Goal: Transaction & Acquisition: Register for event/course

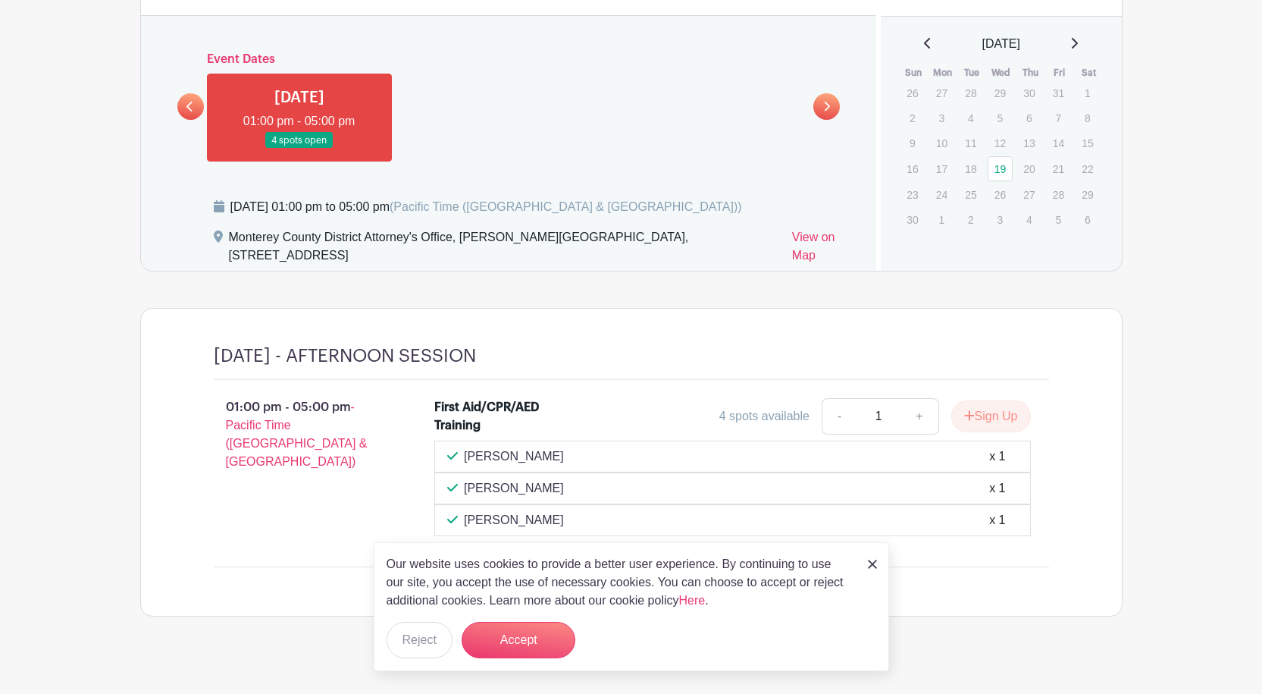
scroll to position [742, 0]
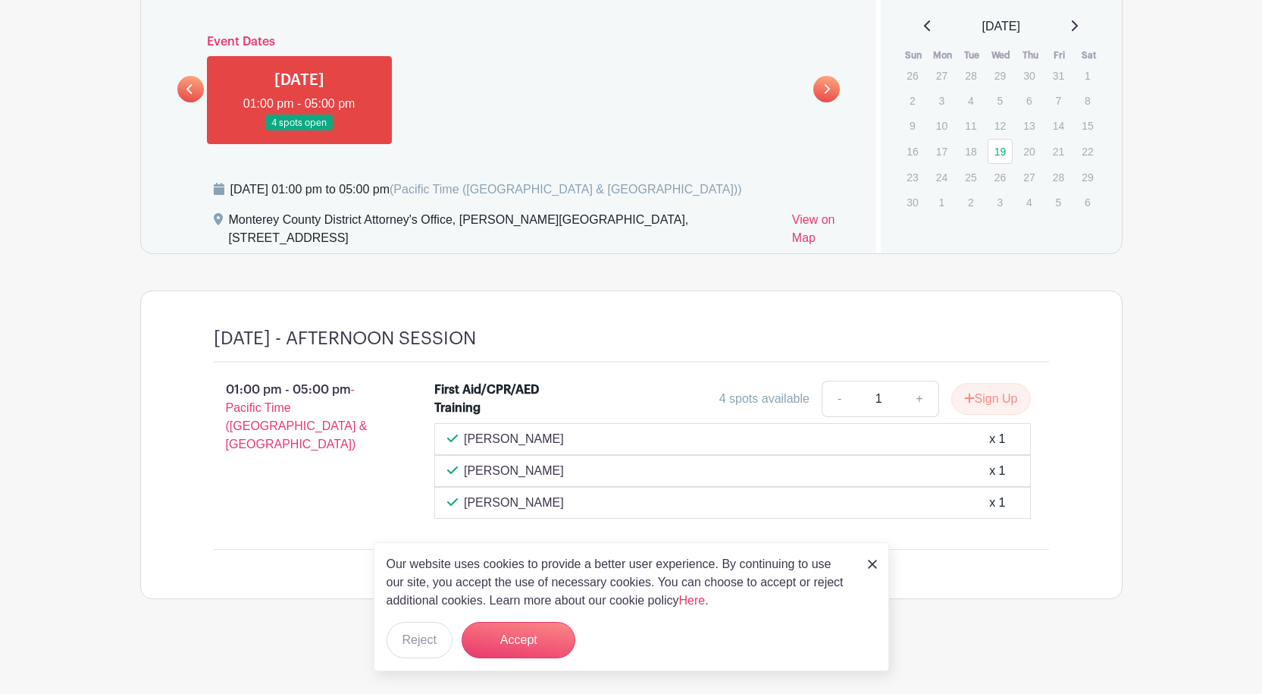
click at [191, 94] on icon at bounding box center [189, 88] width 7 height 11
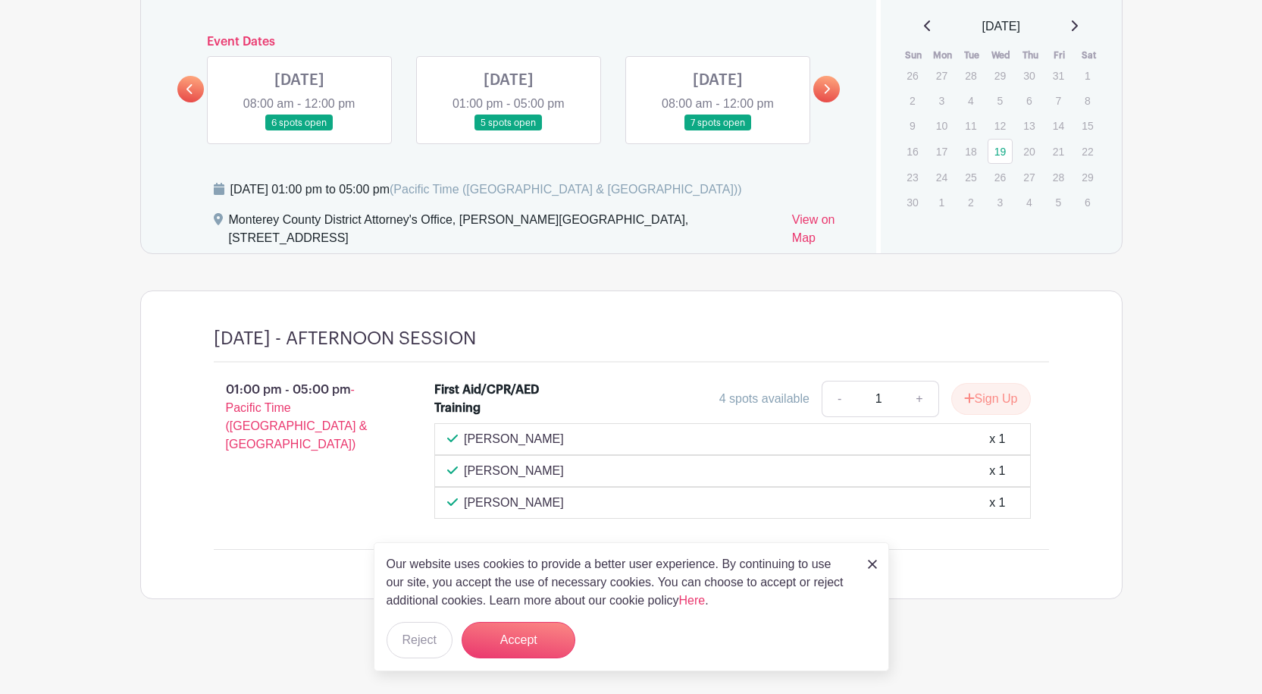
click at [509, 131] on link at bounding box center [509, 131] width 0 height 0
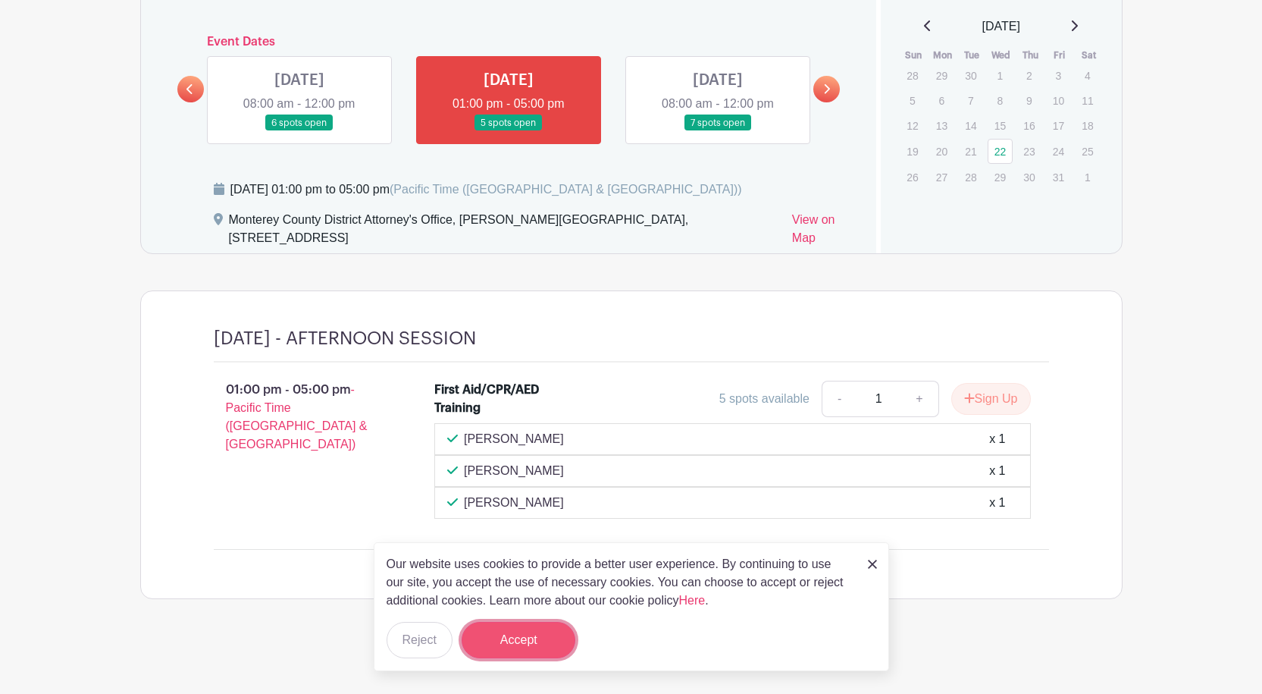
click at [561, 377] on button "Accept" at bounding box center [519, 640] width 114 height 36
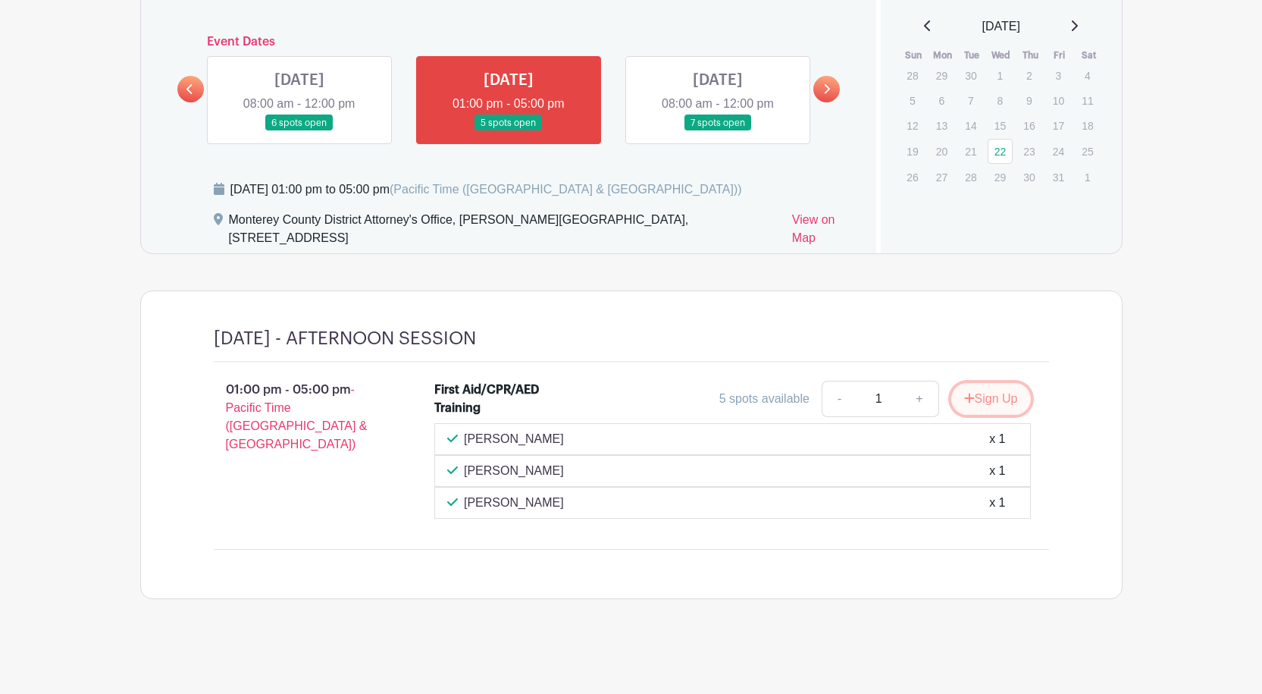
click at [763, 377] on button "Sign Up" at bounding box center [991, 399] width 80 height 32
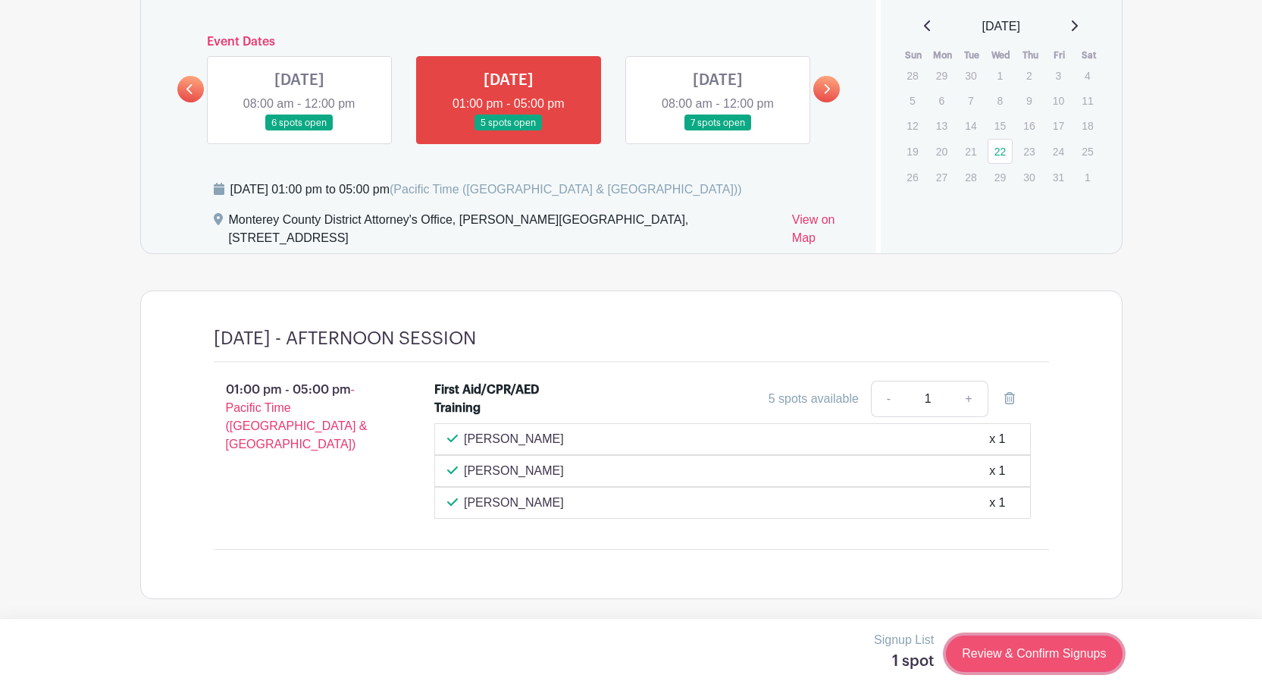
click at [763, 377] on link "Review & Confirm Signups" at bounding box center [1034, 653] width 176 height 36
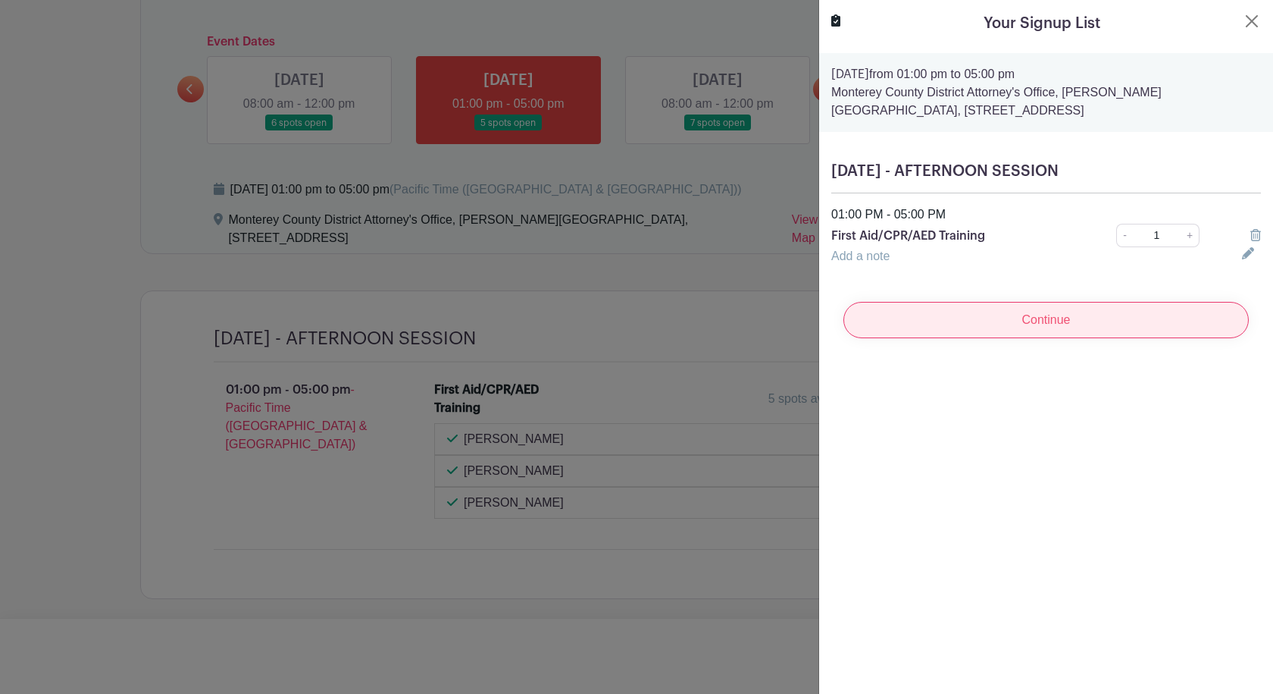
click at [763, 322] on input "Continue" at bounding box center [1047, 320] width 406 height 36
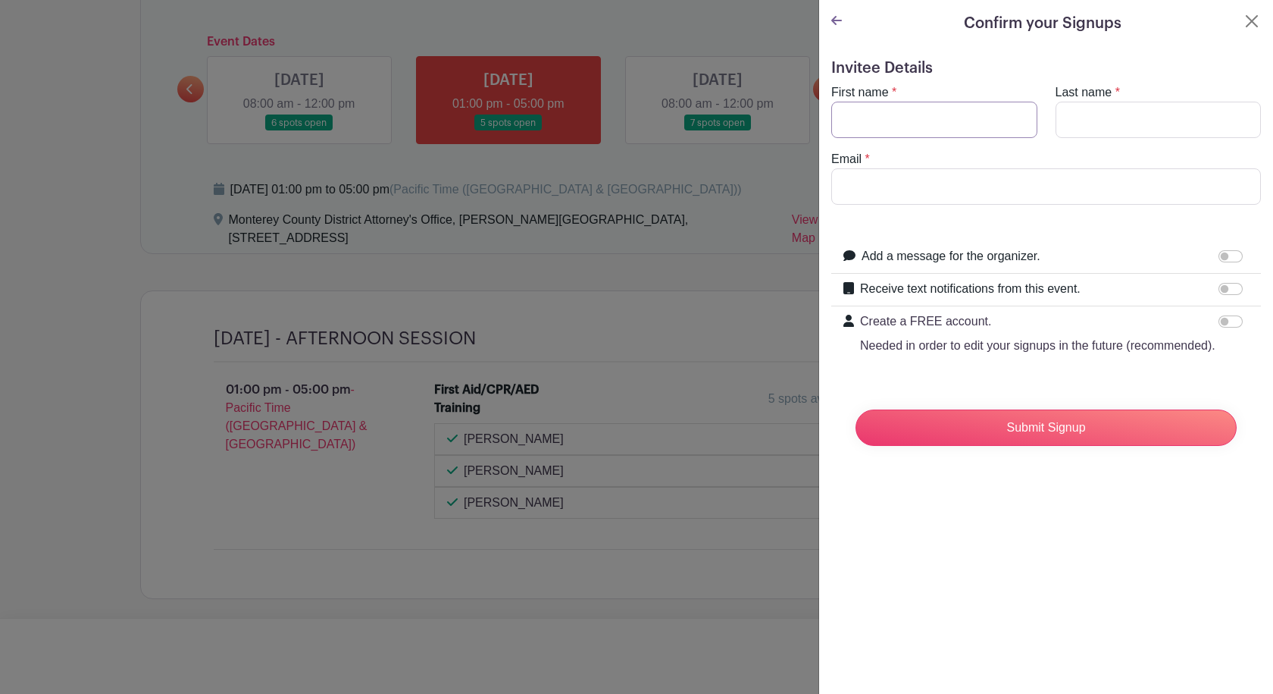
click at [763, 118] on input "First name" at bounding box center [934, 120] width 206 height 36
type input "[PERSON_NAME]"
click at [763, 186] on input "Email" at bounding box center [1046, 186] width 430 height 36
click at [763, 181] on input "Email" at bounding box center [1046, 186] width 430 height 36
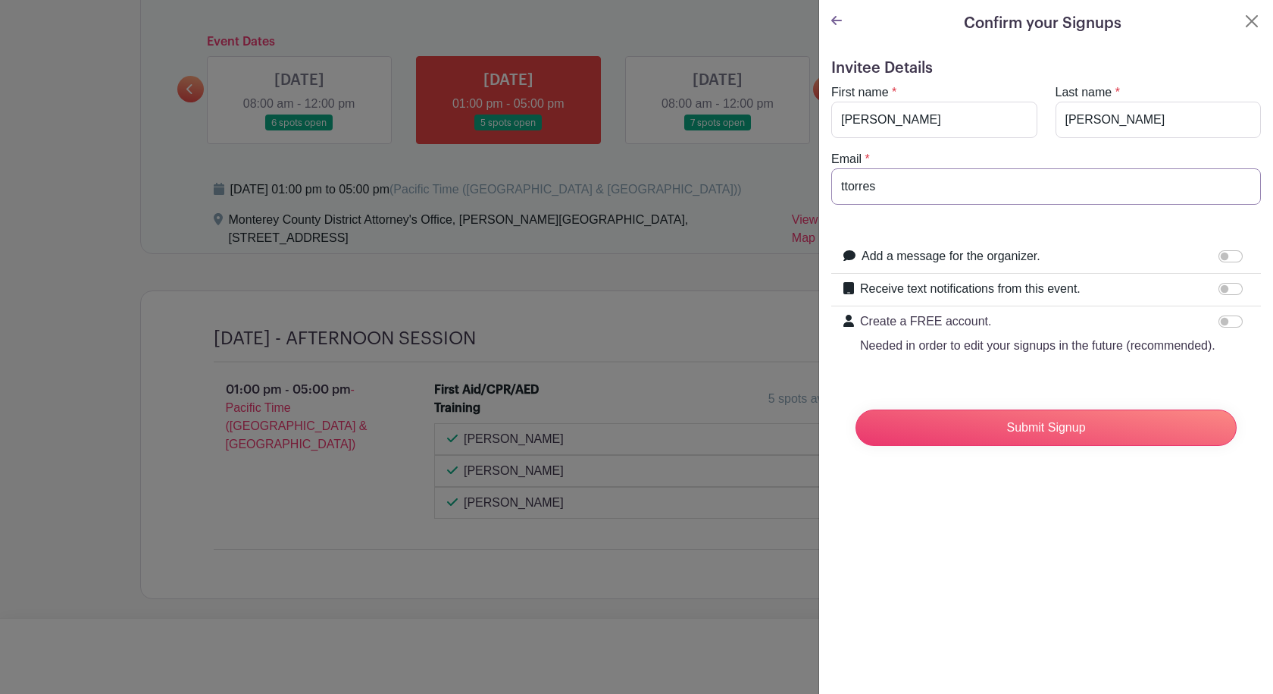
click at [763, 180] on input "ttorres" at bounding box center [1046, 186] width 430 height 36
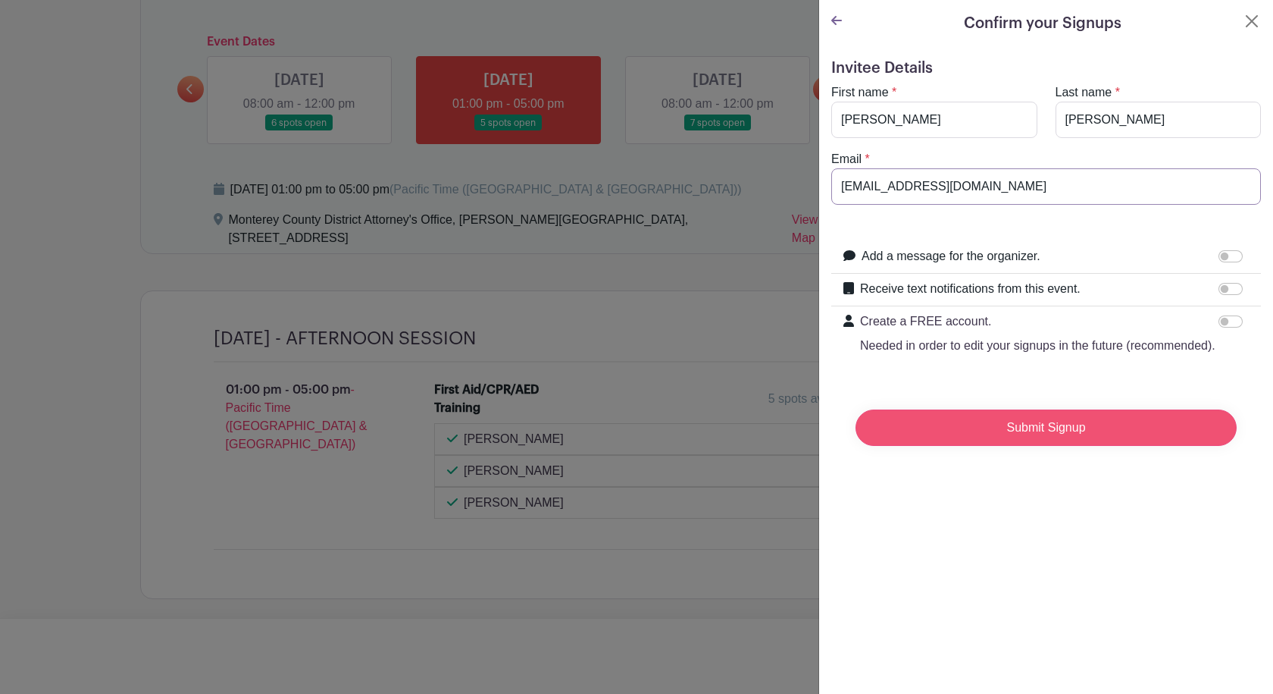
type input "[EMAIL_ADDRESS][DOMAIN_NAME]"
click at [763, 377] on input "Submit Signup" at bounding box center [1046, 427] width 381 height 36
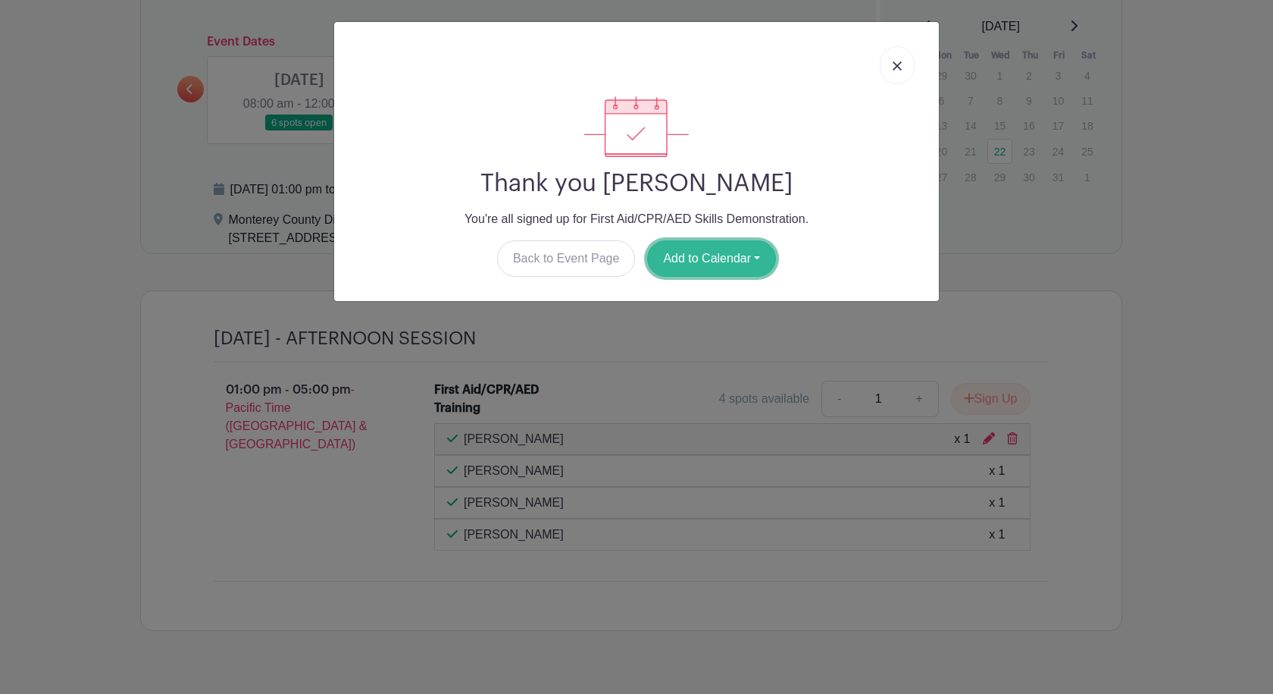
click at [722, 261] on button "Add to Calendar" at bounding box center [711, 258] width 129 height 36
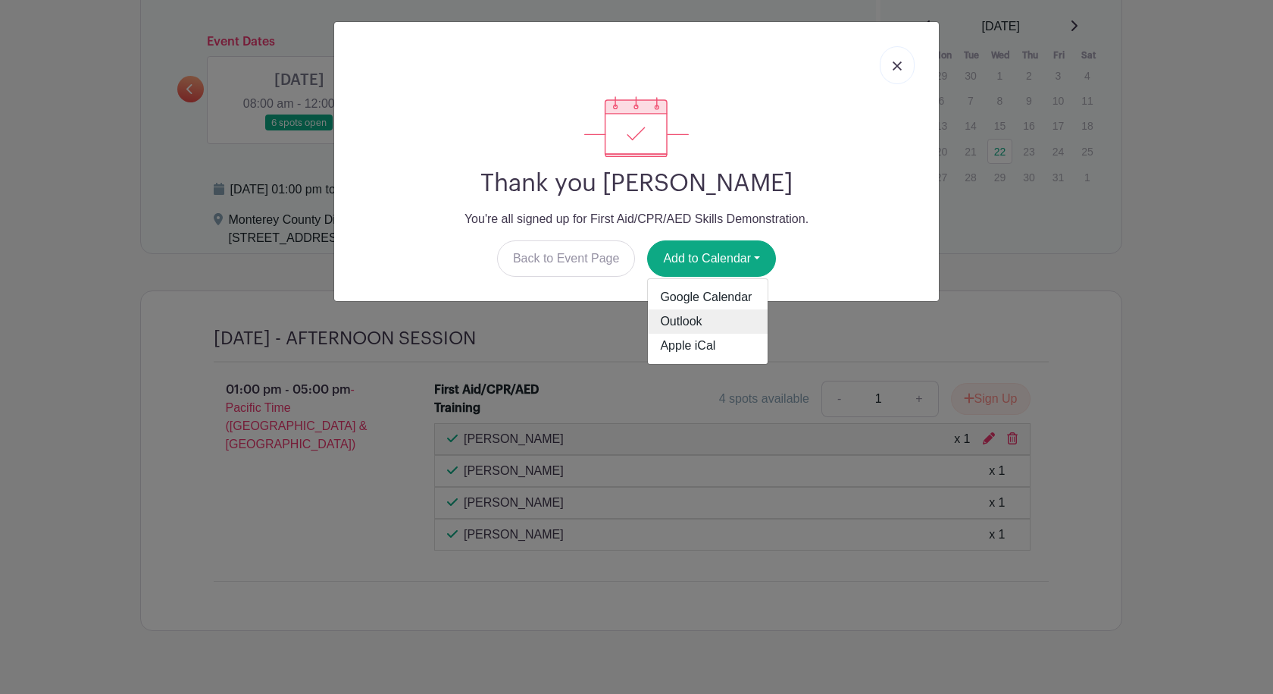
click at [702, 315] on link "Outlook" at bounding box center [708, 321] width 120 height 24
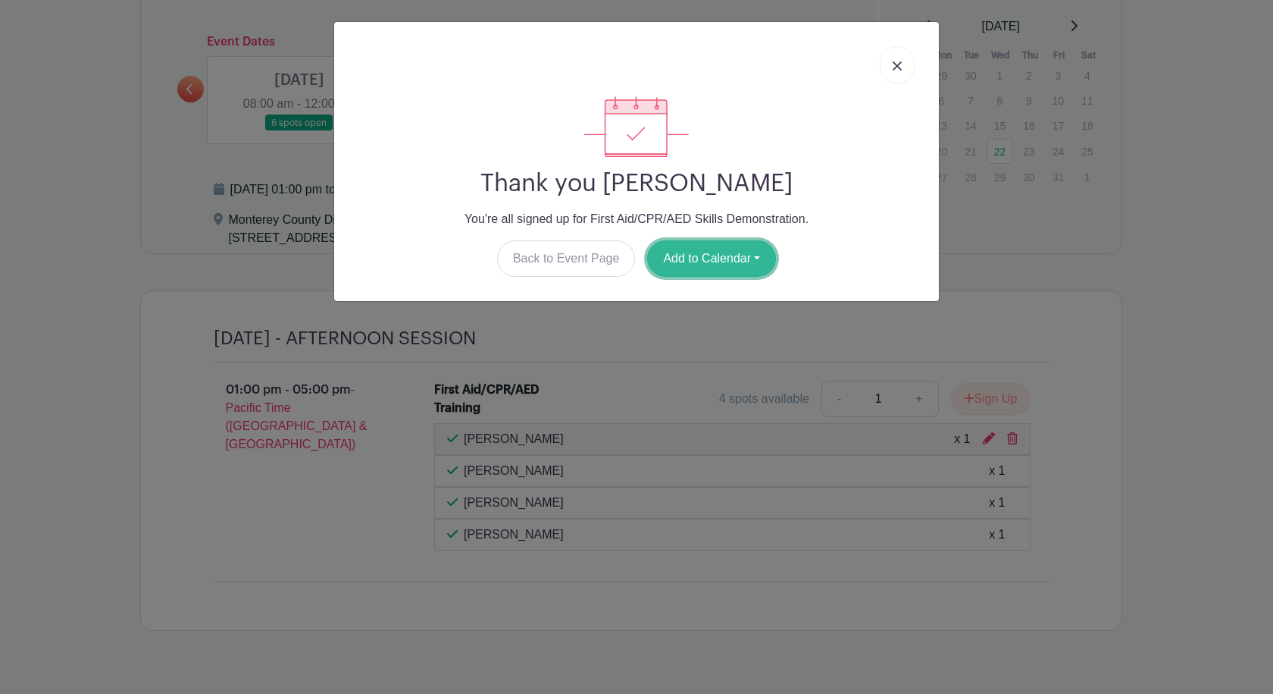
click at [719, 265] on button "Add to Calendar" at bounding box center [711, 258] width 129 height 36
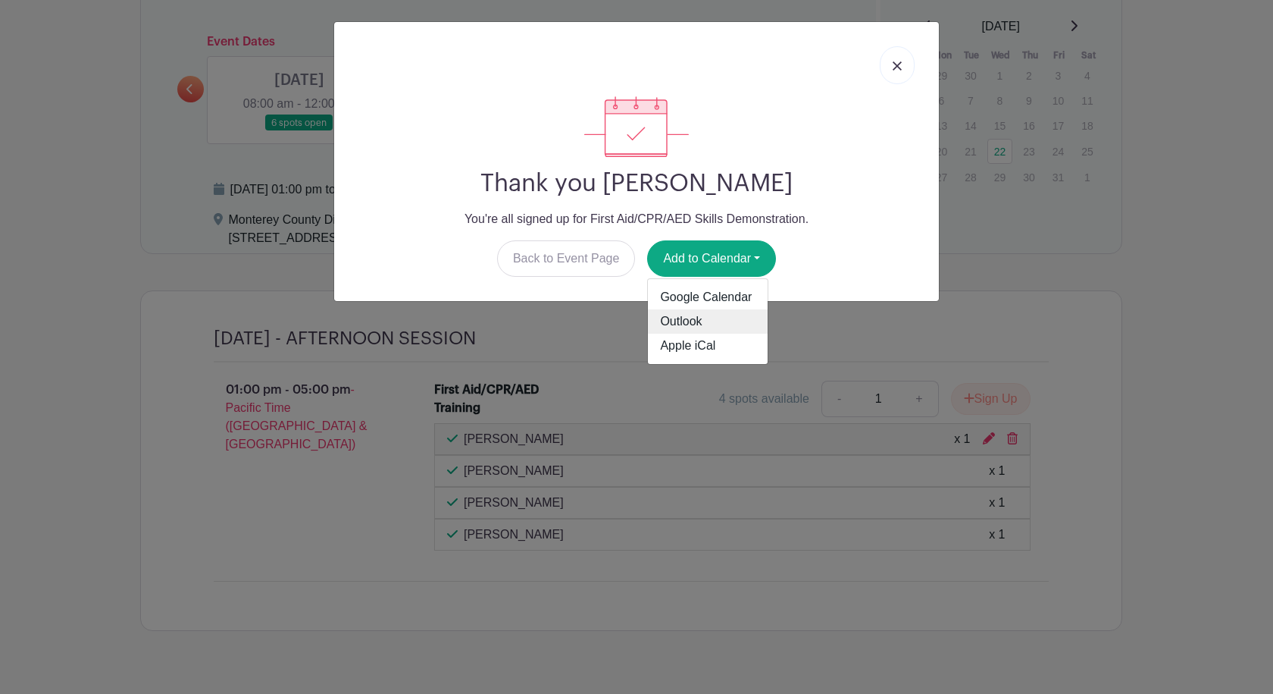
click at [692, 315] on link "Outlook" at bounding box center [708, 321] width 120 height 24
click at [763, 69] on link at bounding box center [897, 65] width 35 height 38
